Goal: Information Seeking & Learning: Learn about a topic

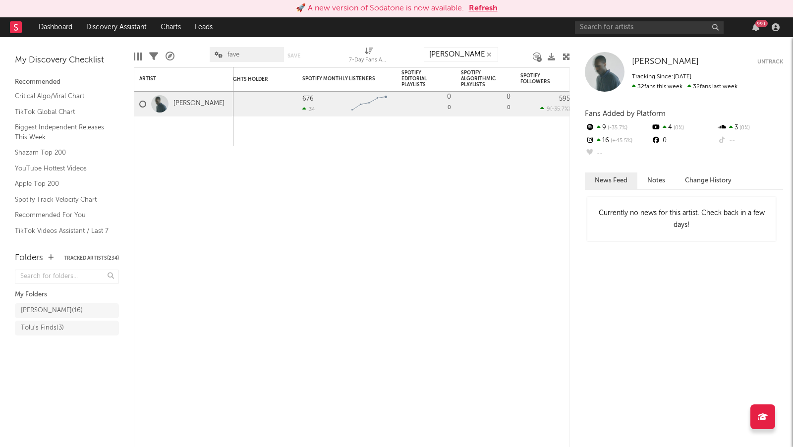
click at [482, 6] on button "Refresh" at bounding box center [483, 8] width 29 height 12
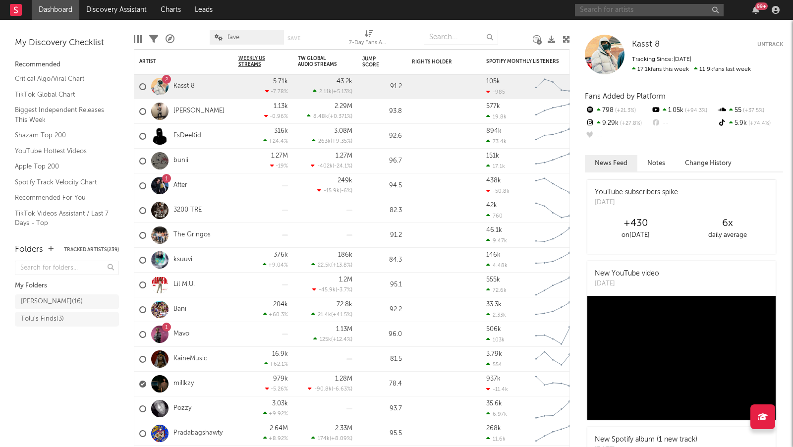
click at [622, 14] on input "text" at bounding box center [649, 10] width 149 height 12
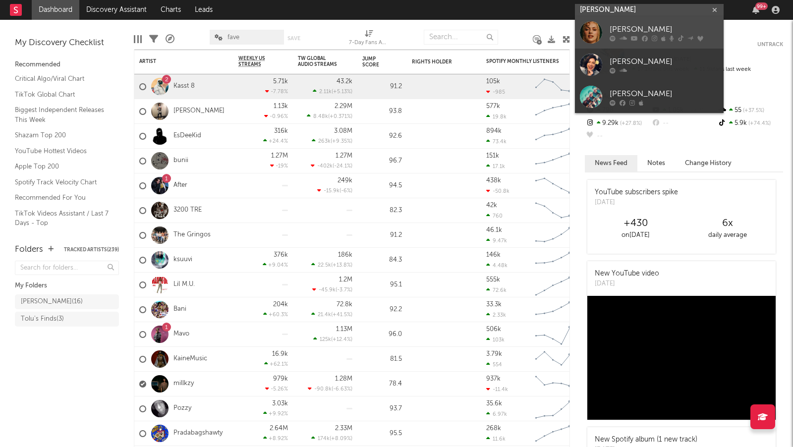
type input "sasha kea"
click at [650, 26] on div "[PERSON_NAME]" at bounding box center [664, 30] width 109 height 12
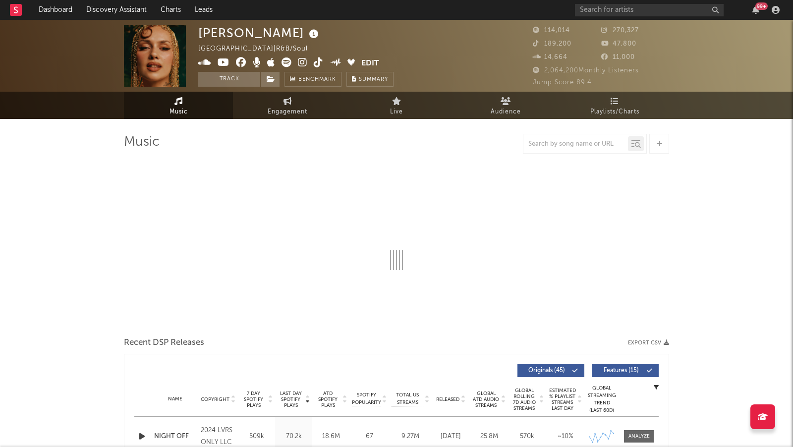
select select "6m"
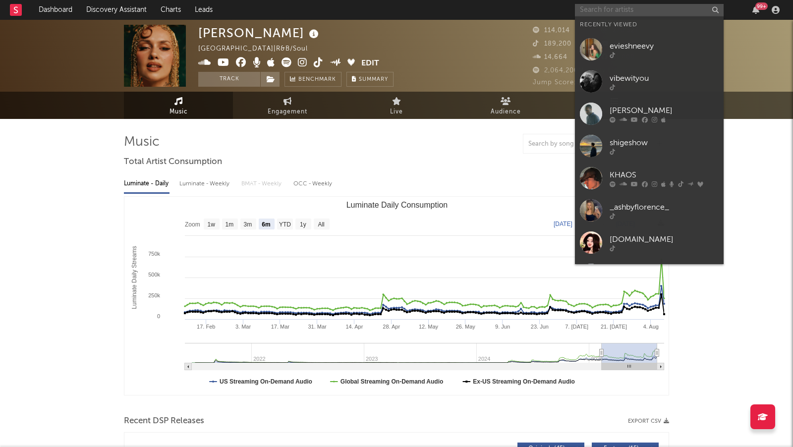
click at [617, 12] on input "text" at bounding box center [649, 10] width 149 height 12
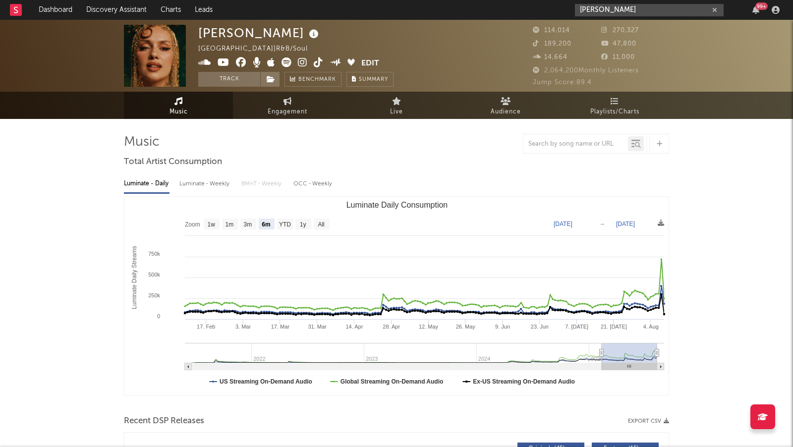
type input "ren geis"
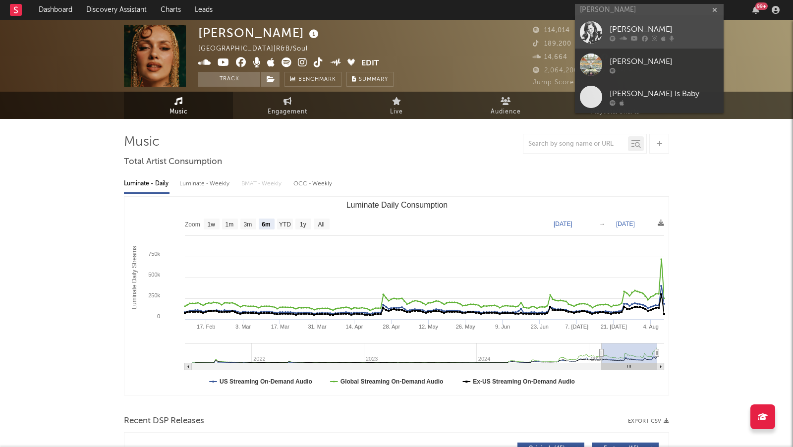
click at [651, 32] on div "[PERSON_NAME]" at bounding box center [664, 30] width 109 height 12
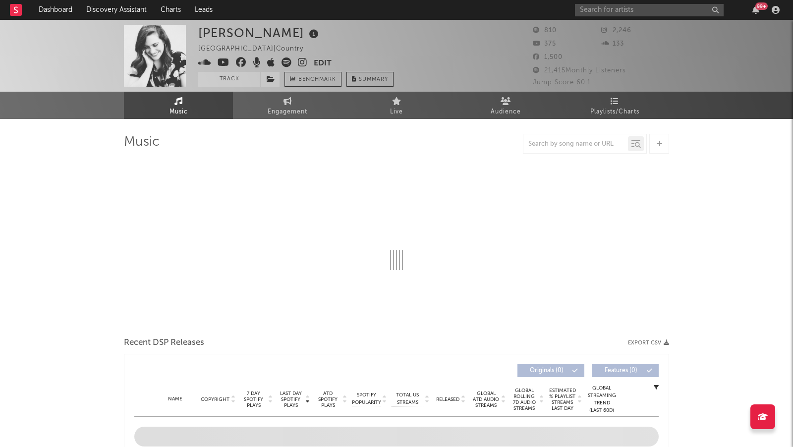
select select "1w"
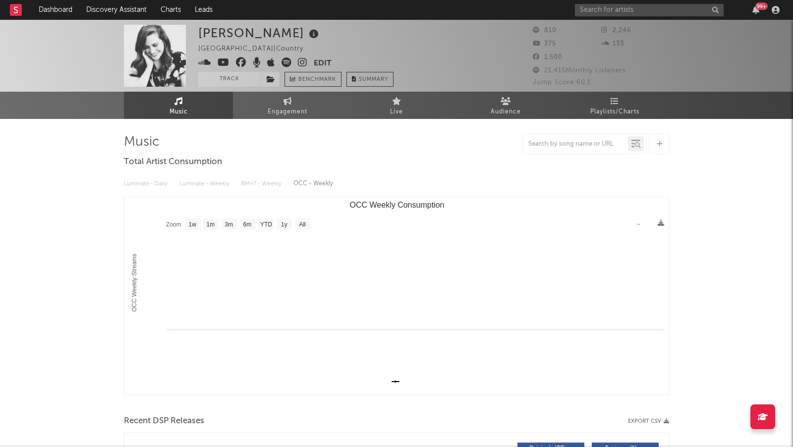
click at [300, 61] on icon at bounding box center [302, 62] width 9 height 10
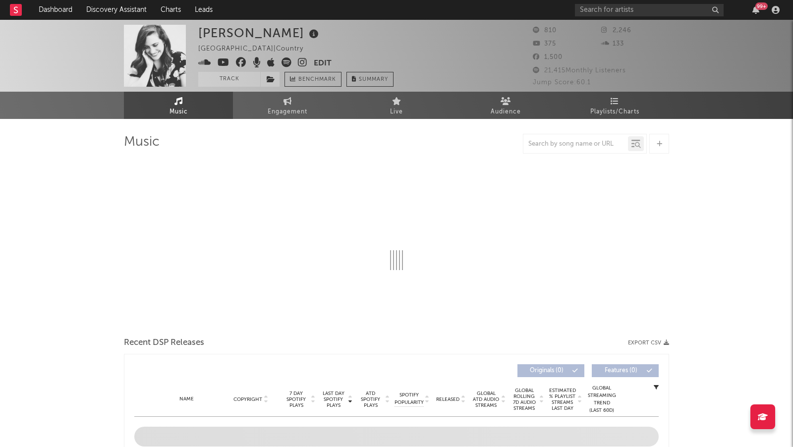
select select "1w"
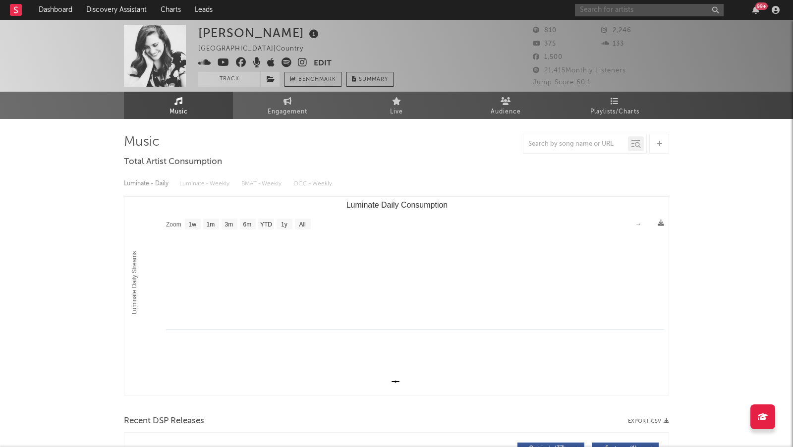
click at [625, 9] on input "text" at bounding box center [649, 10] width 149 height 12
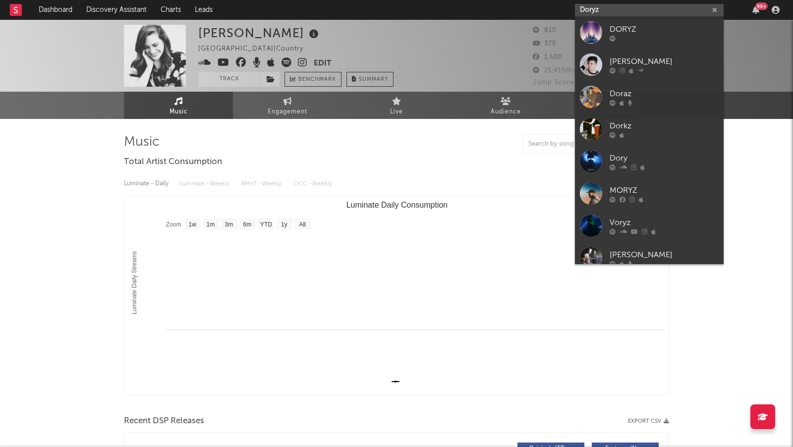
click at [635, 8] on input "Doryz" at bounding box center [649, 10] width 149 height 12
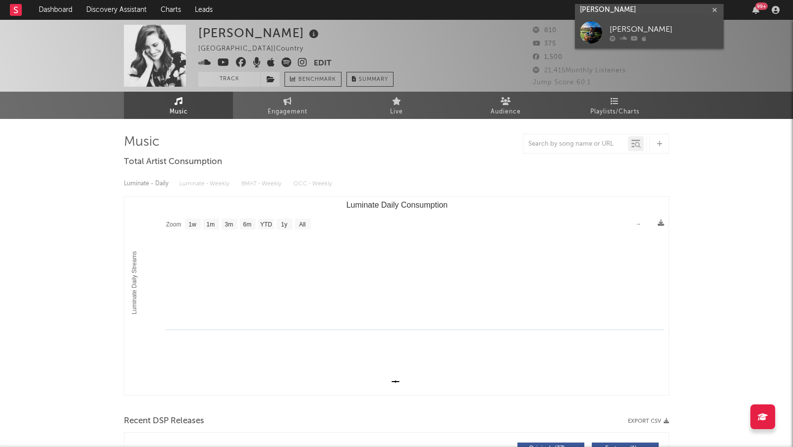
type input "[PERSON_NAME]"
click at [659, 30] on div "[PERSON_NAME]" at bounding box center [664, 30] width 109 height 12
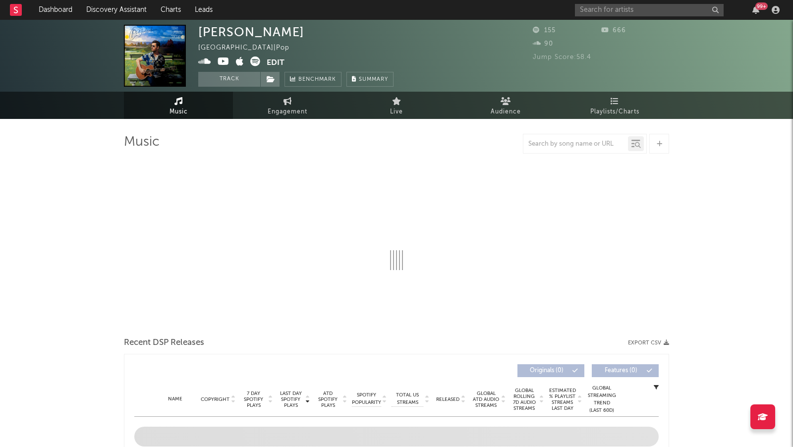
select select "1w"
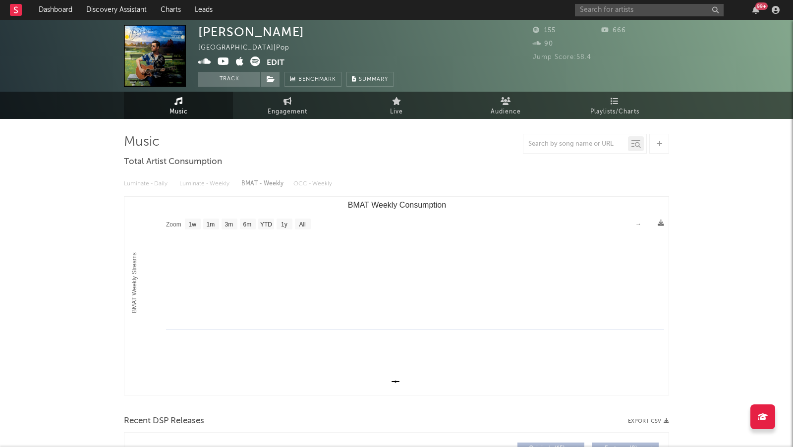
click at [257, 62] on icon at bounding box center [255, 61] width 10 height 10
click at [590, 13] on input "text" at bounding box center [649, 10] width 149 height 12
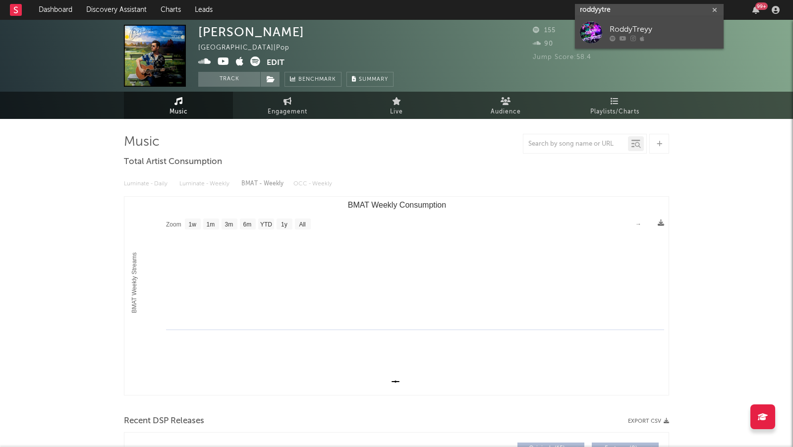
type input "roddyytre"
click at [669, 28] on div "RoddyTreyy" at bounding box center [664, 30] width 109 height 12
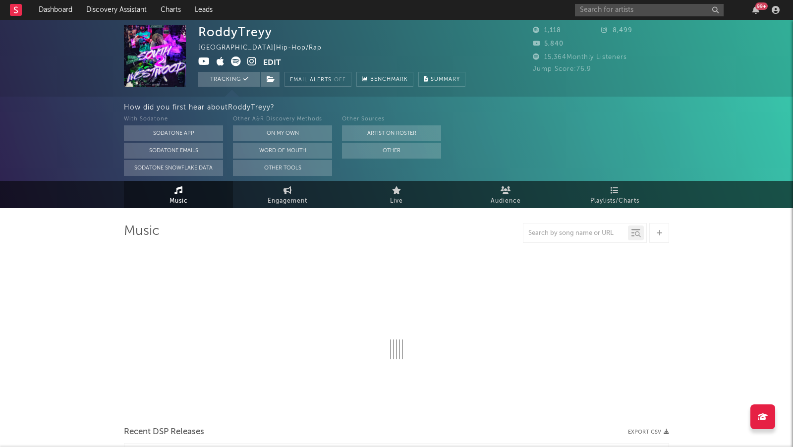
select select "1w"
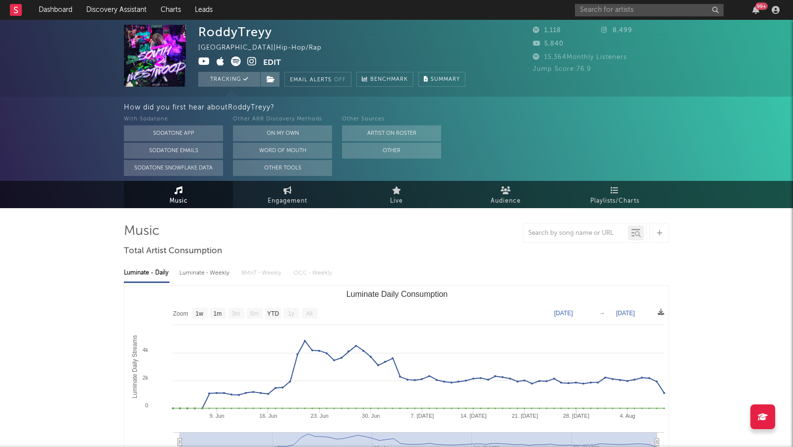
click at [247, 59] on icon at bounding box center [251, 61] width 9 height 10
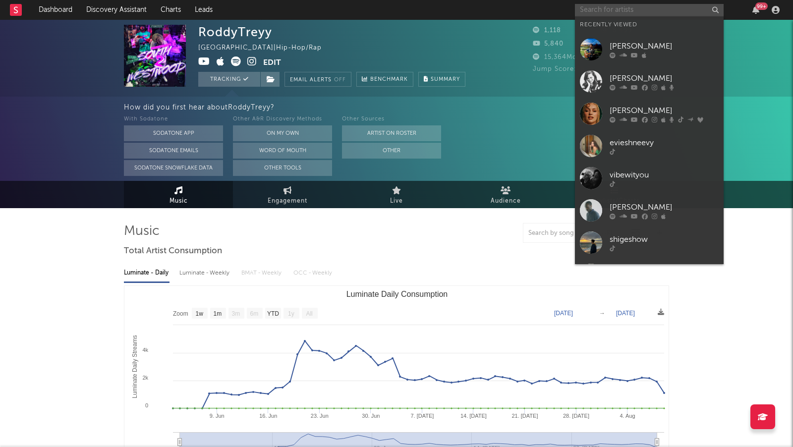
click at [608, 14] on input "text" at bounding box center [649, 10] width 149 height 12
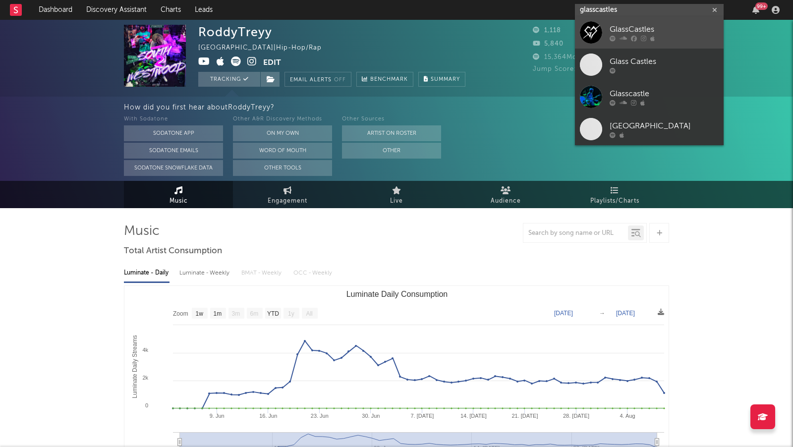
type input "glasscastles"
click at [670, 27] on div "GlassCastles" at bounding box center [664, 30] width 109 height 12
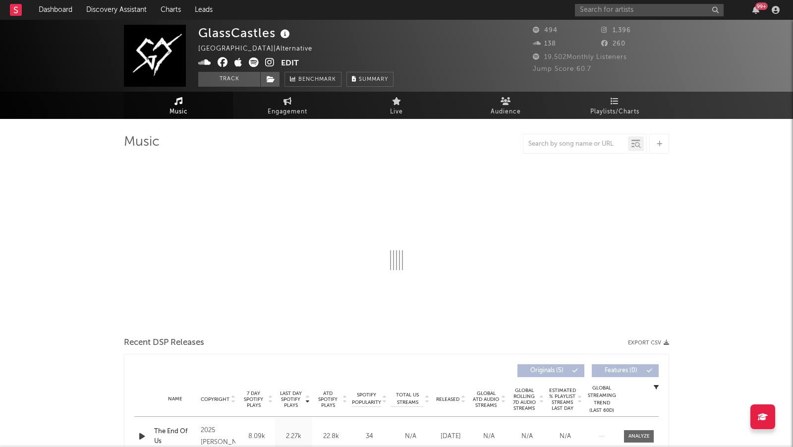
select select "1w"
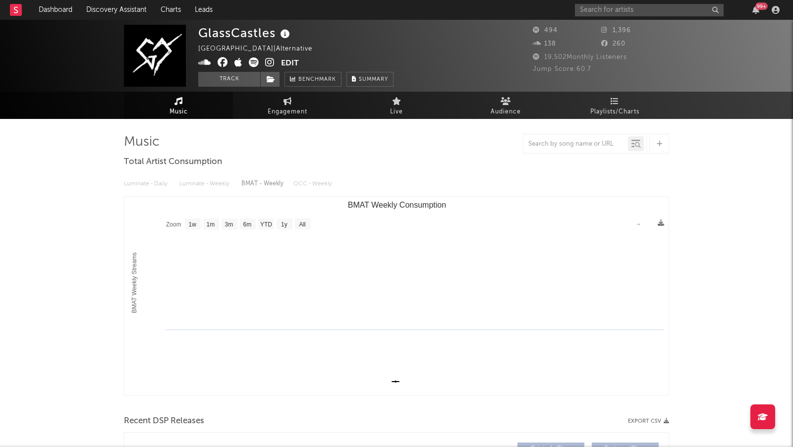
click at [266, 59] on icon at bounding box center [269, 62] width 9 height 10
click at [657, 15] on input "text" at bounding box center [649, 10] width 149 height 12
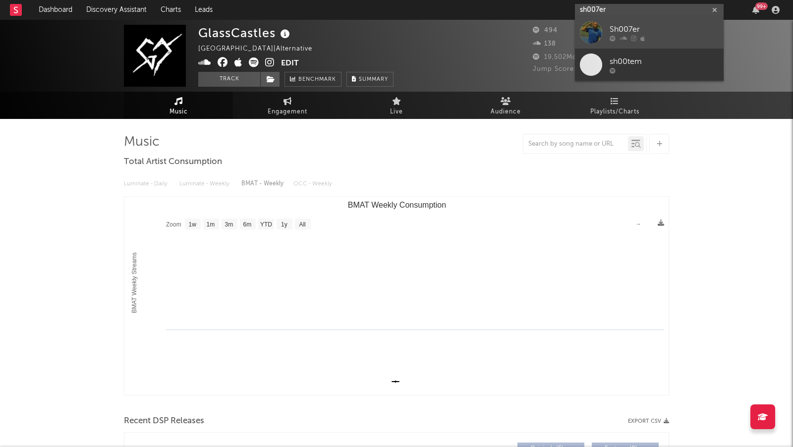
type input "sh007er"
click at [656, 24] on div "Sh007er" at bounding box center [664, 30] width 109 height 12
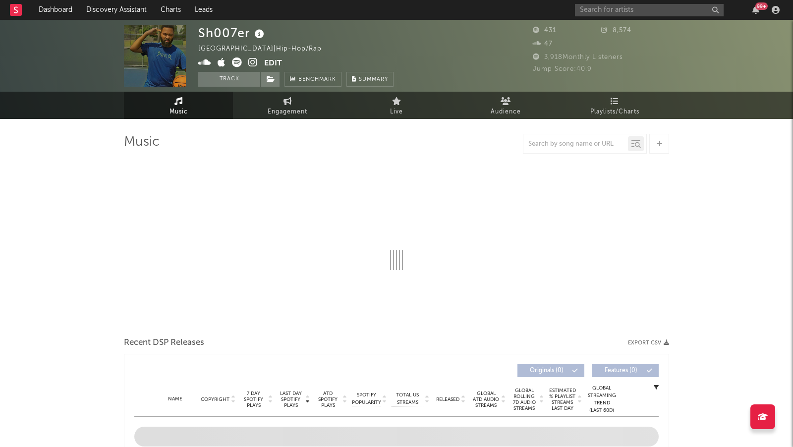
select select "1w"
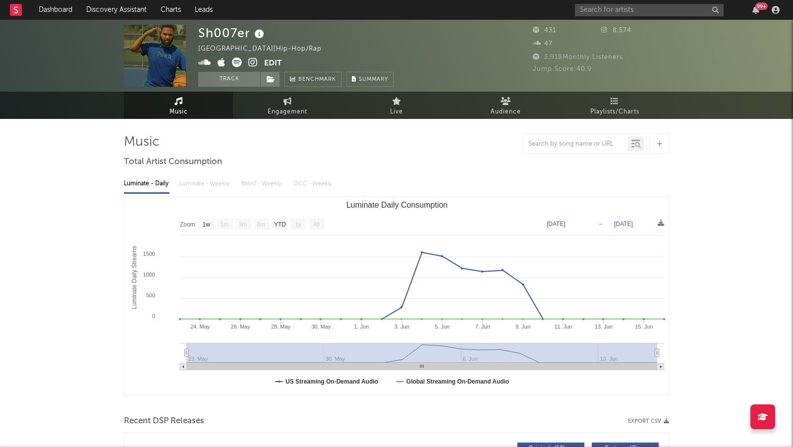
click at [252, 63] on icon at bounding box center [252, 62] width 9 height 10
click at [618, 11] on input "text" at bounding box center [649, 10] width 149 height 12
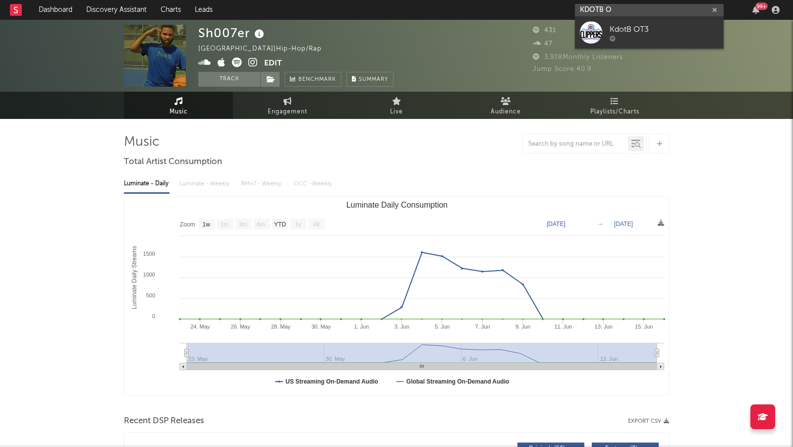
click at [603, 6] on input "KDOTB O" at bounding box center [649, 10] width 149 height 12
type input "[PERSON_NAME]"
click at [647, 28] on div "[PERSON_NAME]" at bounding box center [664, 30] width 109 height 12
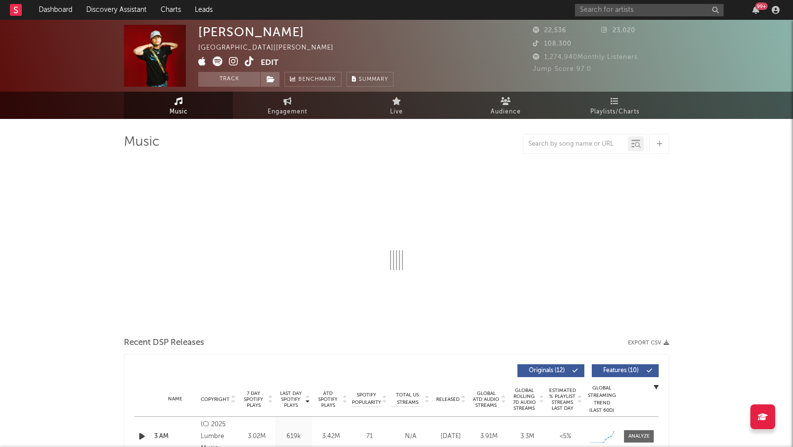
select select "6m"
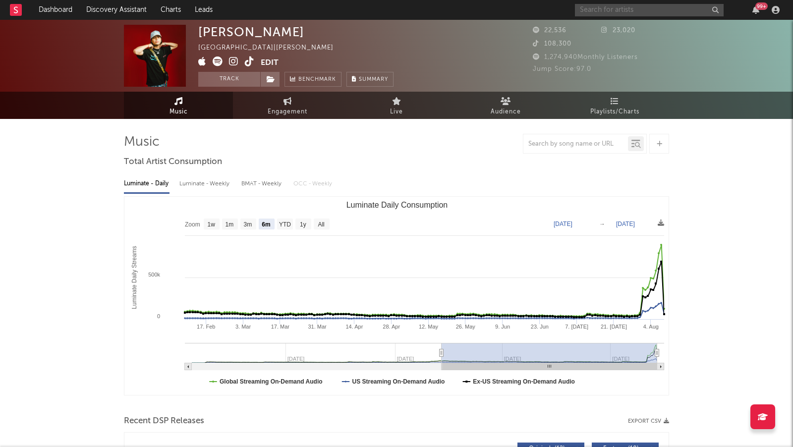
click at [611, 10] on input "text" at bounding box center [649, 10] width 149 height 12
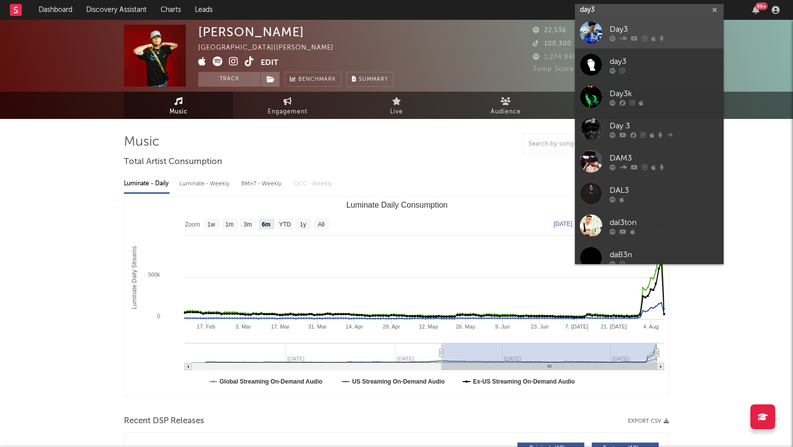
type input "day3"
click at [660, 33] on div "Day3" at bounding box center [664, 30] width 109 height 12
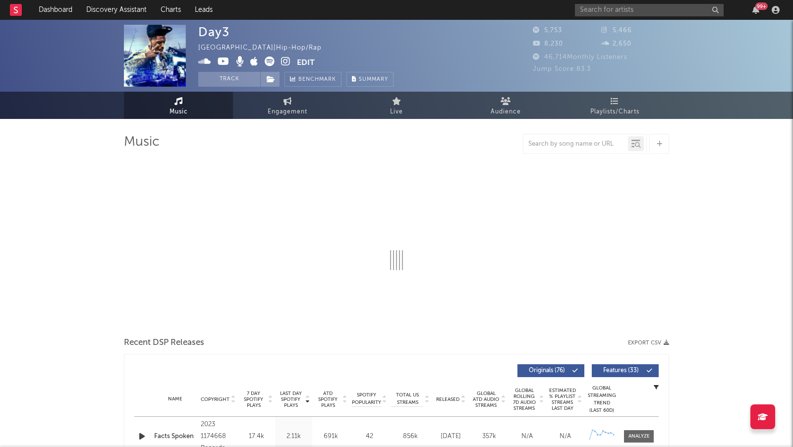
select select "6m"
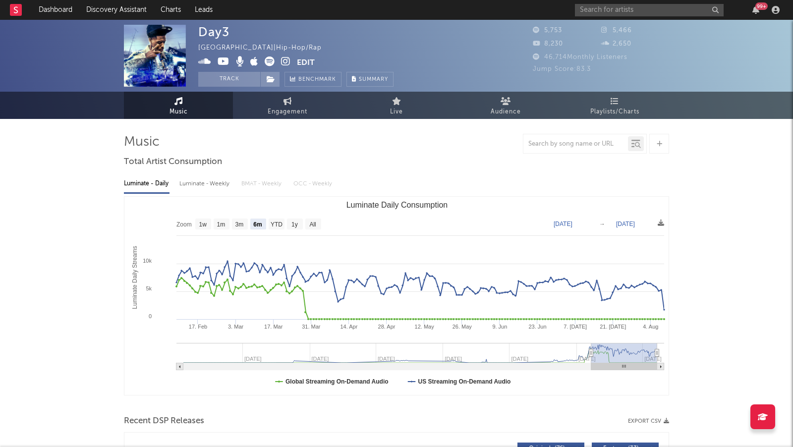
click at [284, 61] on icon at bounding box center [285, 61] width 9 height 10
click at [609, 11] on input "text" at bounding box center [649, 10] width 149 height 12
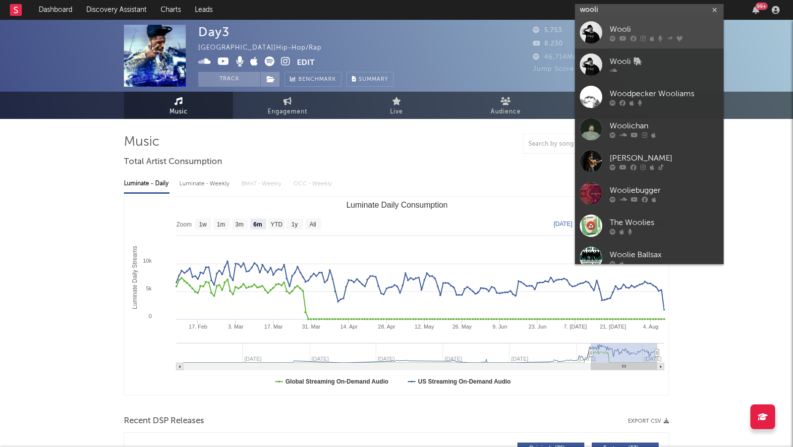
type input "wooli"
click at [683, 31] on div "Wooli" at bounding box center [664, 30] width 109 height 12
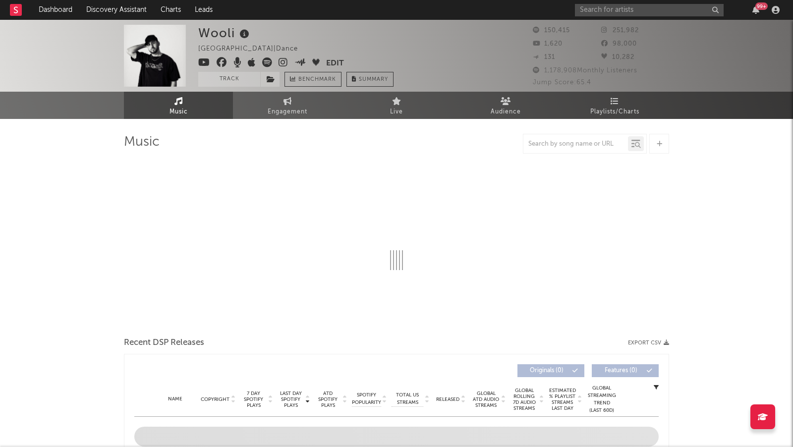
select select "6m"
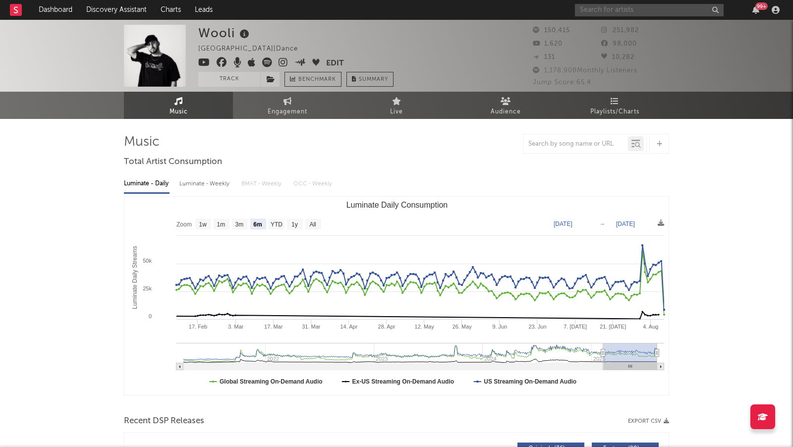
click at [645, 11] on input "text" at bounding box center [649, 10] width 149 height 12
click at [603, 10] on input "drop1" at bounding box center [649, 10] width 149 height 12
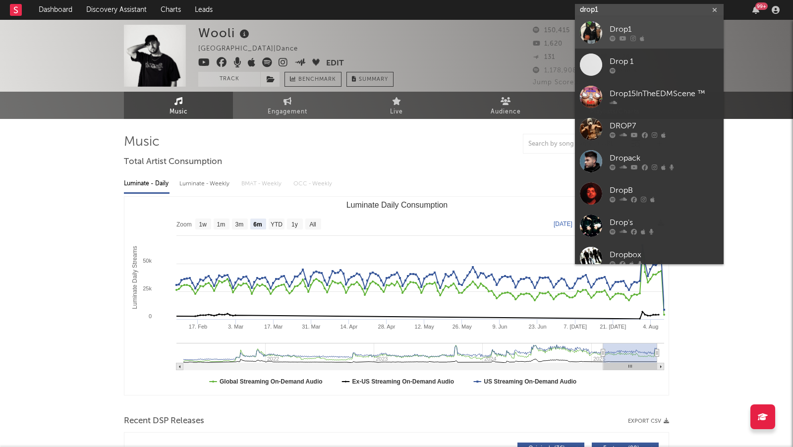
type input "drop1"
click at [644, 30] on div "Drop1" at bounding box center [664, 30] width 109 height 12
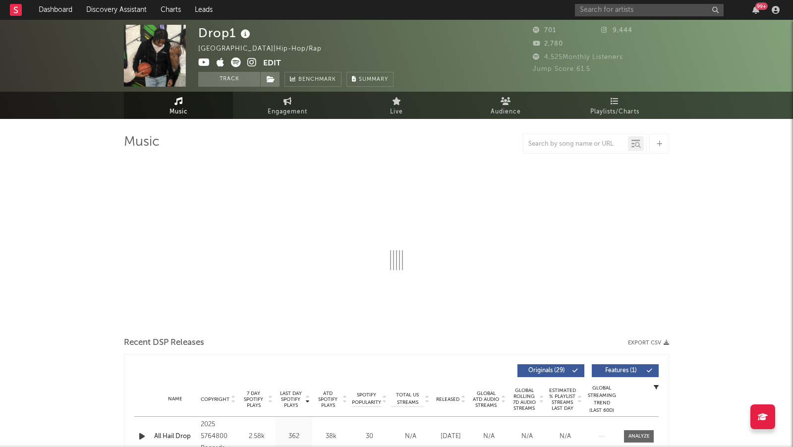
select select "1w"
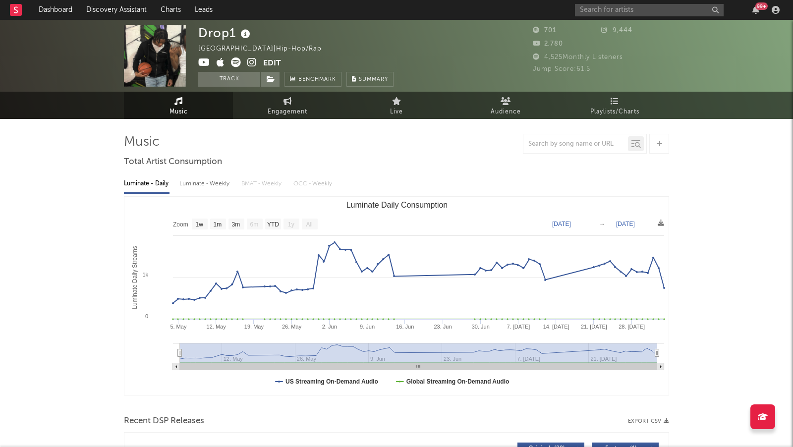
click at [253, 61] on icon at bounding box center [251, 62] width 9 height 10
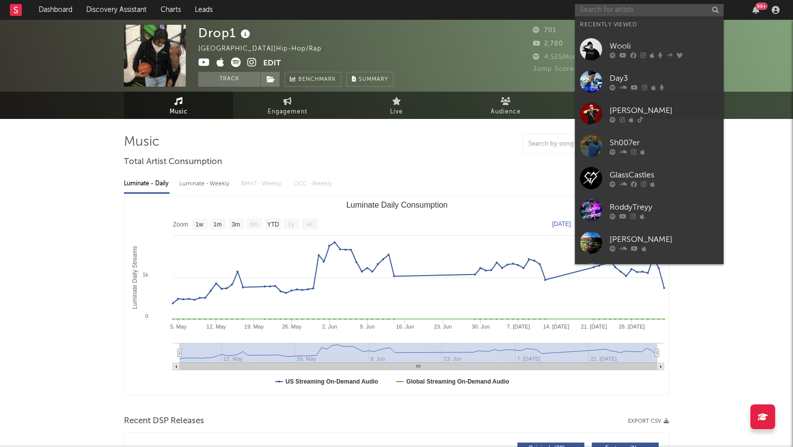
click at [579, 9] on input "text" at bounding box center [649, 10] width 149 height 12
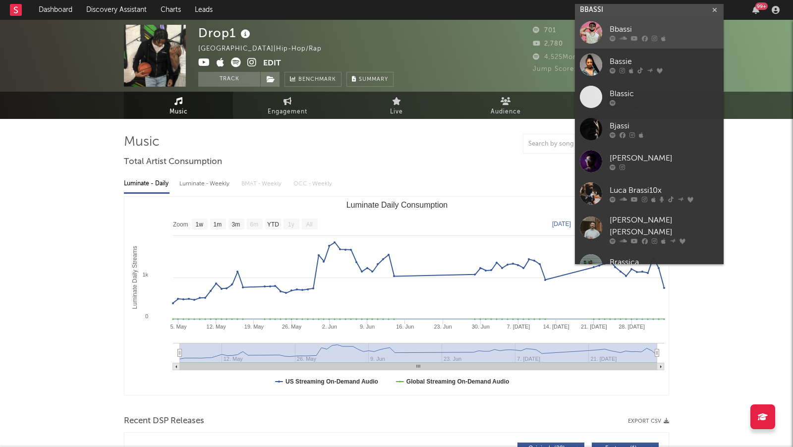
type input "BBASSI"
click at [660, 24] on div "Bbassi" at bounding box center [664, 30] width 109 height 12
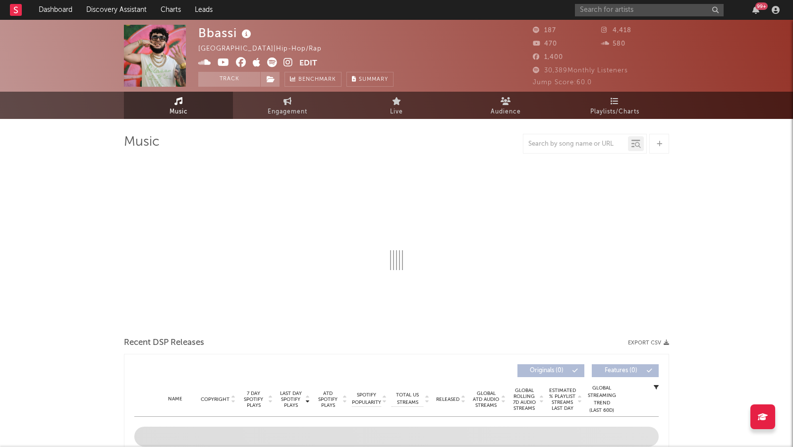
select select "1w"
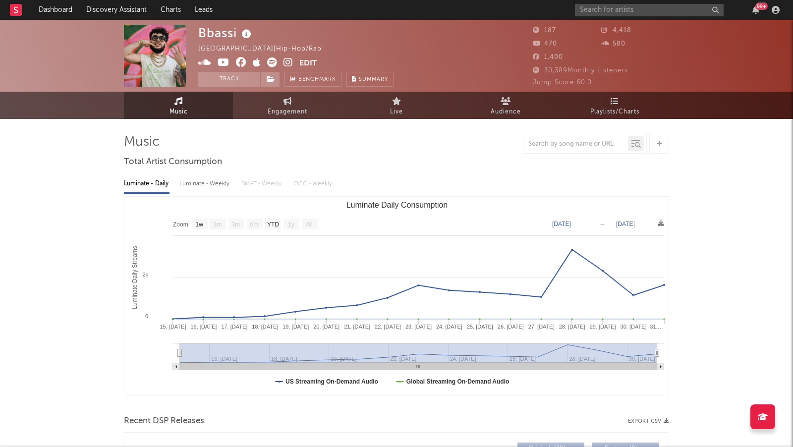
click at [287, 62] on icon at bounding box center [287, 62] width 9 height 10
click at [608, 14] on input "text" at bounding box center [649, 10] width 149 height 12
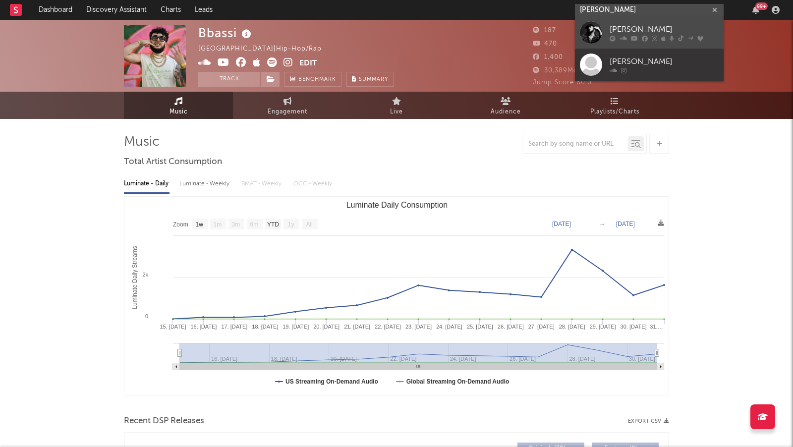
type input "[PERSON_NAME]"
click at [629, 28] on div "[PERSON_NAME]" at bounding box center [664, 30] width 109 height 12
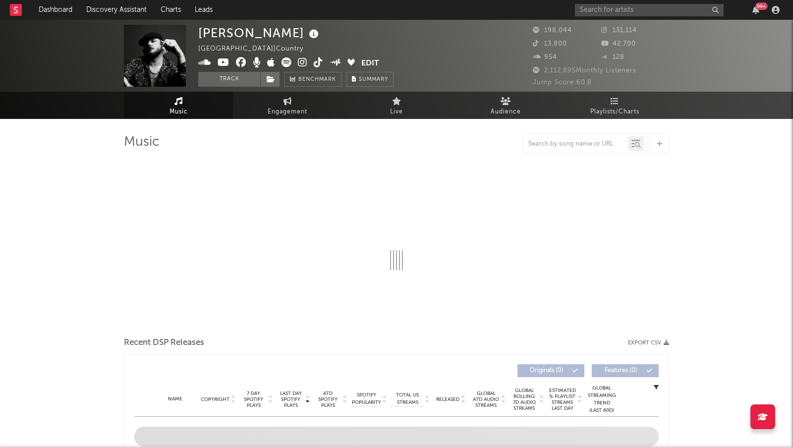
select select "6m"
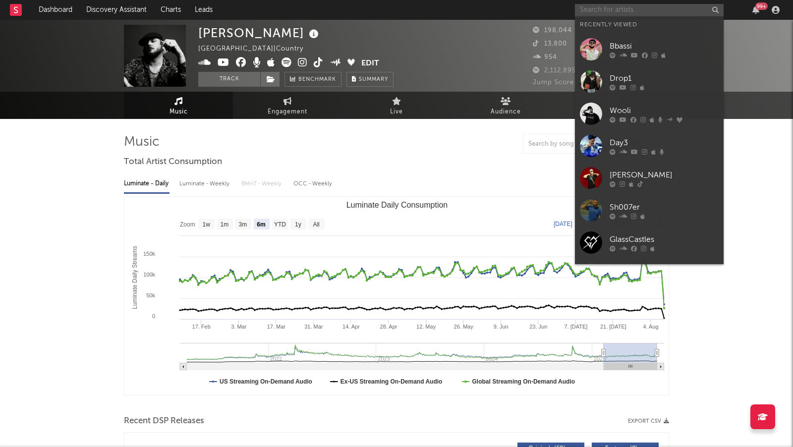
click at [610, 13] on input "text" at bounding box center [649, 10] width 149 height 12
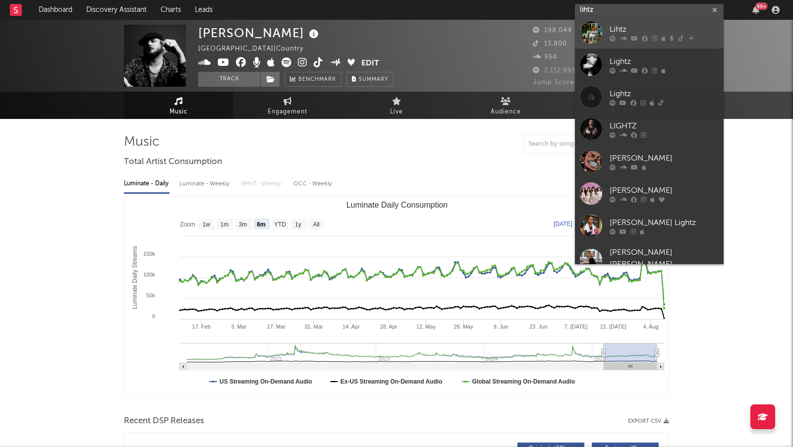
type input "lihtz"
click at [653, 29] on div "Lihtz" at bounding box center [664, 30] width 109 height 12
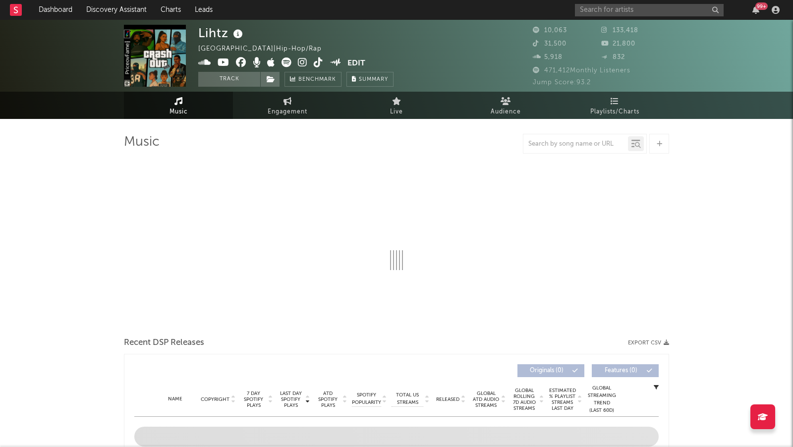
select select "6m"
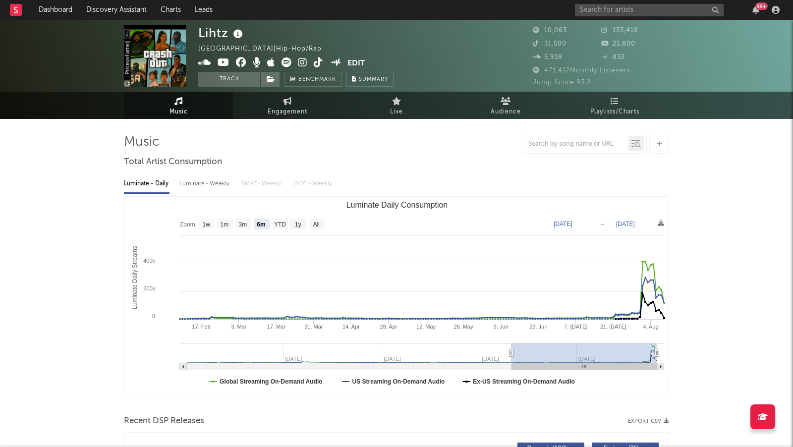
click at [299, 63] on icon at bounding box center [302, 62] width 9 height 10
click at [637, 13] on input "text" at bounding box center [649, 10] width 149 height 12
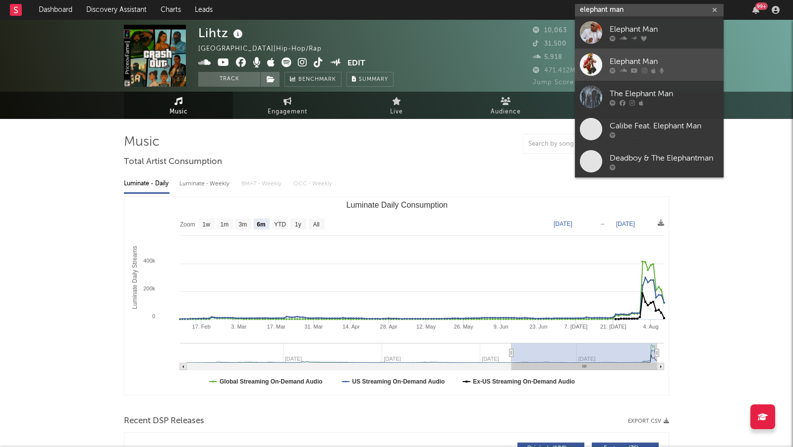
type input "elephant man"
click at [678, 55] on link "Elephant Man" at bounding box center [649, 65] width 149 height 32
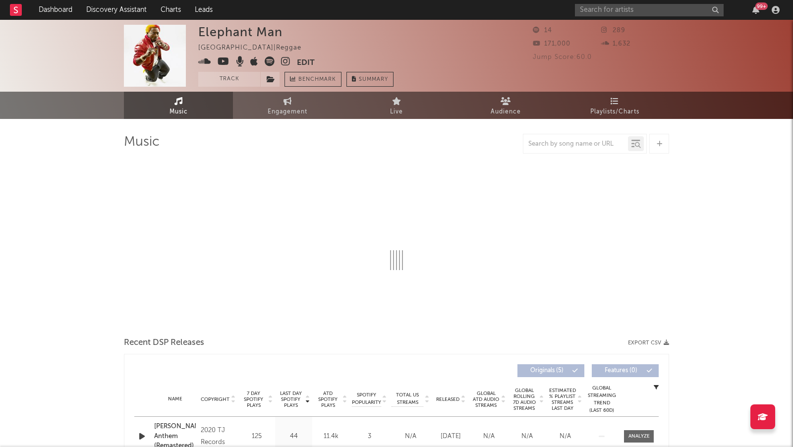
select select "6m"
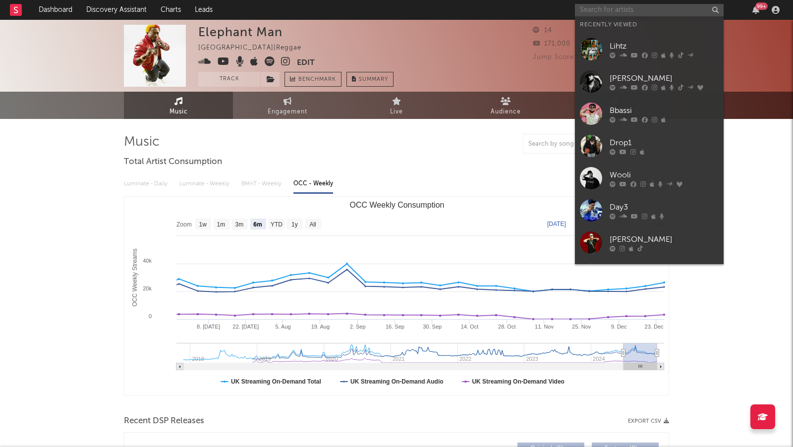
click at [599, 8] on input "text" at bounding box center [649, 10] width 149 height 12
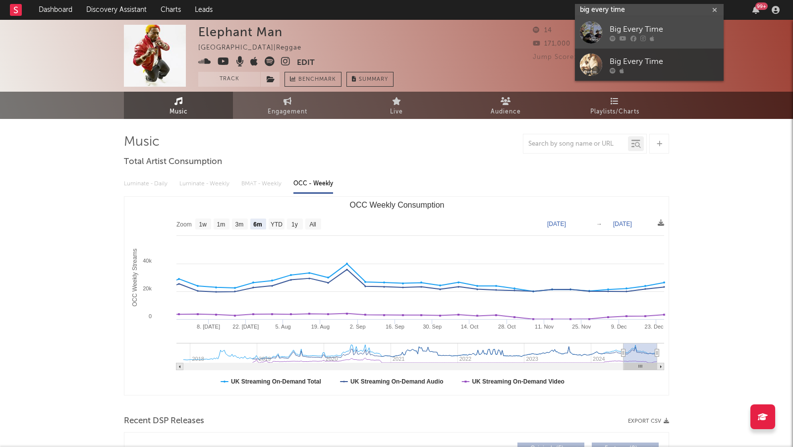
type input "big every time"
click at [669, 32] on div "Big Every Time" at bounding box center [664, 30] width 109 height 12
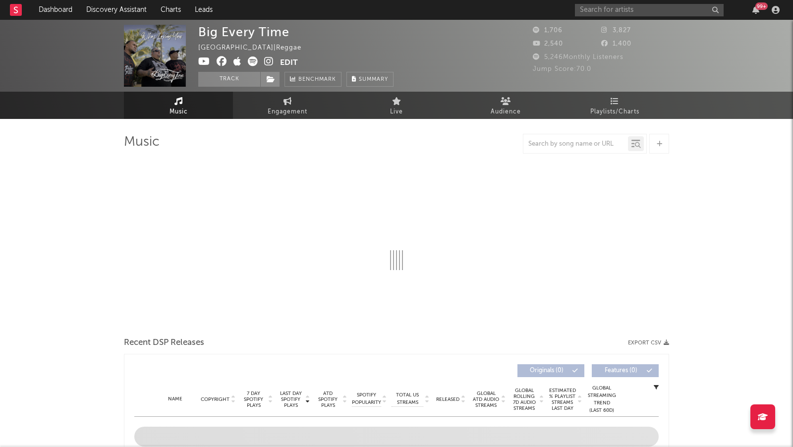
select select "1w"
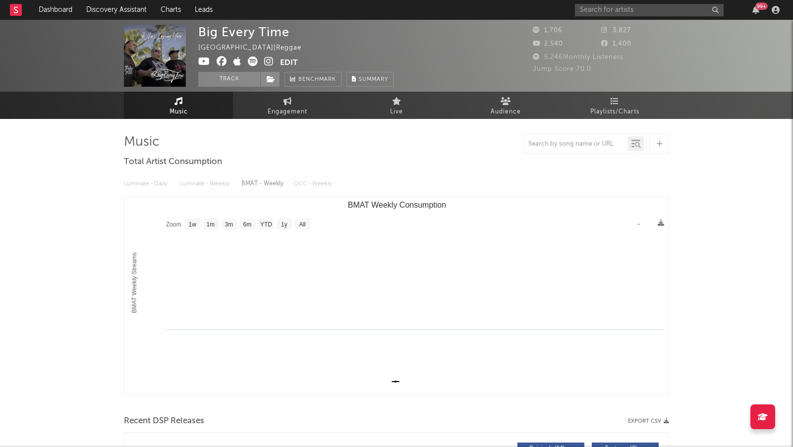
click at [268, 60] on icon at bounding box center [268, 61] width 9 height 10
click at [129, 12] on link "Discovery Assistant" at bounding box center [116, 10] width 74 height 20
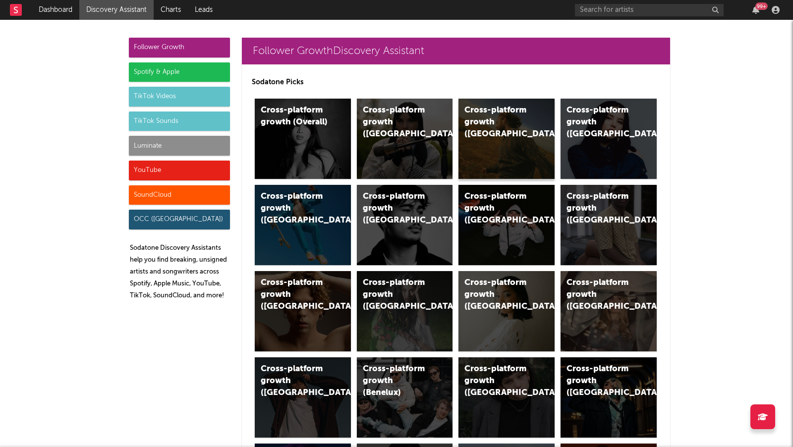
click at [501, 134] on div "Cross-platform growth ([GEOGRAPHIC_DATA])" at bounding box center [506, 139] width 96 height 80
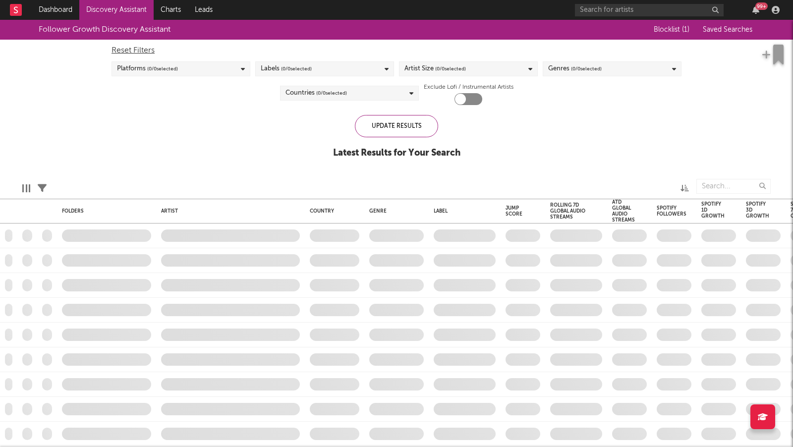
checkbox input "true"
